Goal: Check status: Check status

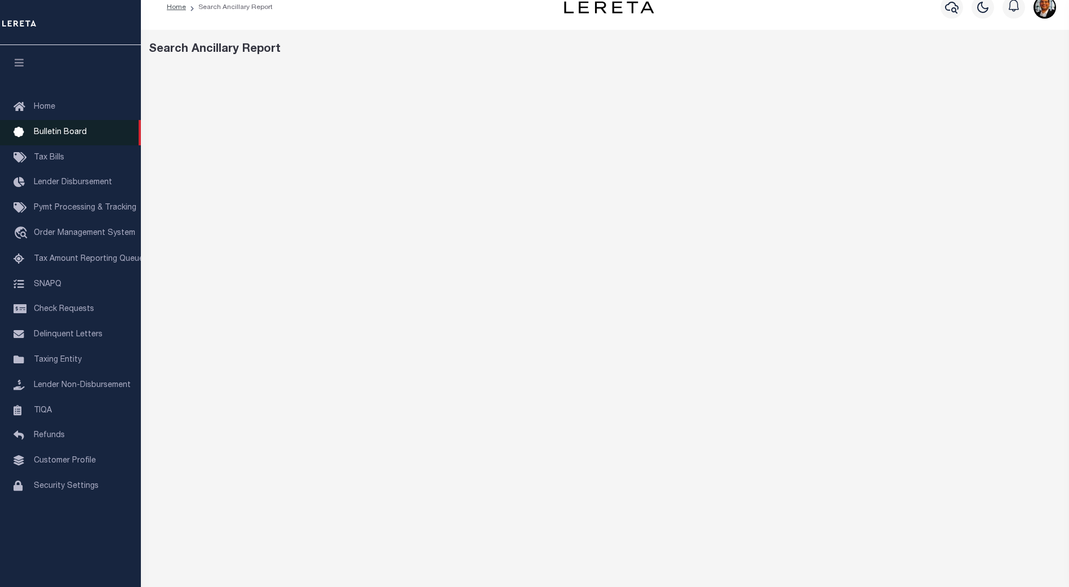
scroll to position [14, 0]
click at [178, 7] on link "Home" at bounding box center [176, 8] width 19 height 7
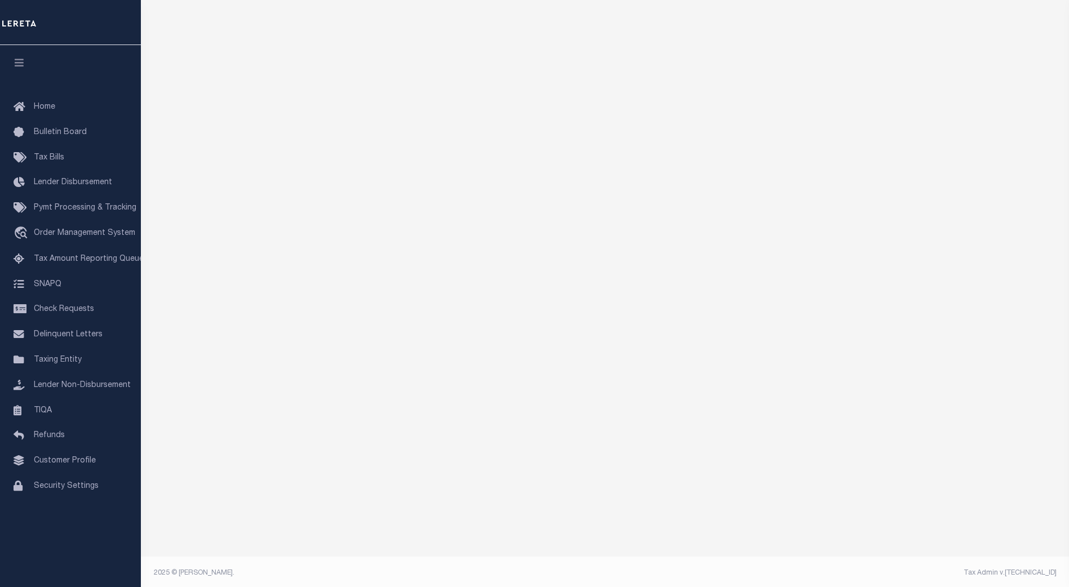
scroll to position [119, 0]
